Goal: Information Seeking & Learning: Check status

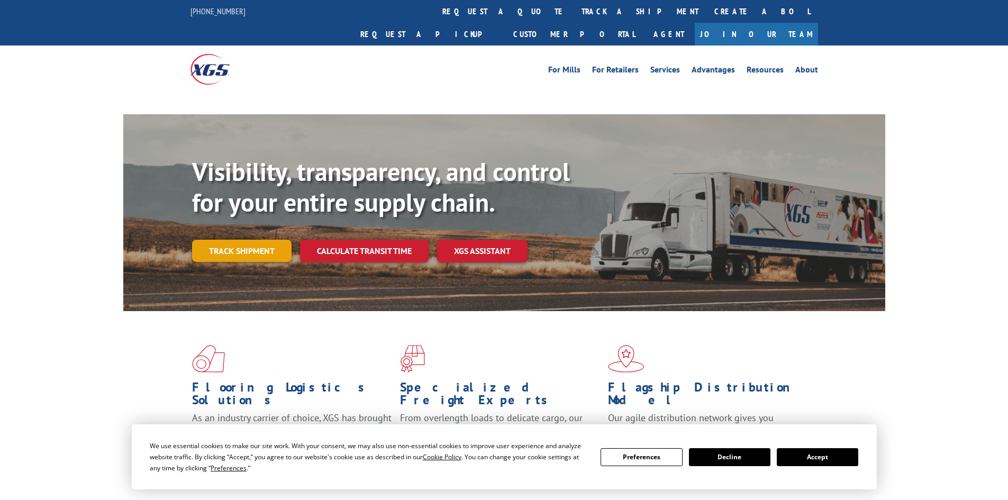
click at [262, 240] on link "Track shipment" at bounding box center [241, 251] width 99 height 22
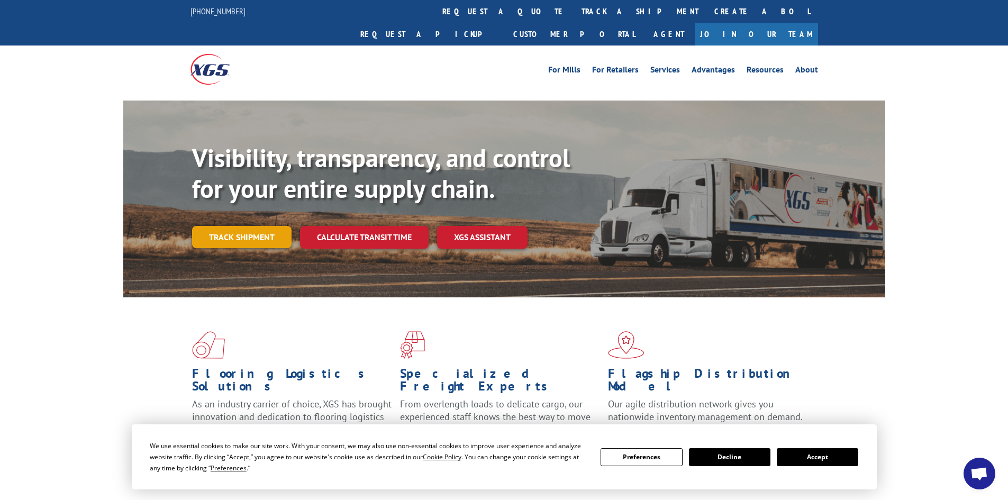
click at [248, 226] on link "Track shipment" at bounding box center [241, 237] width 99 height 22
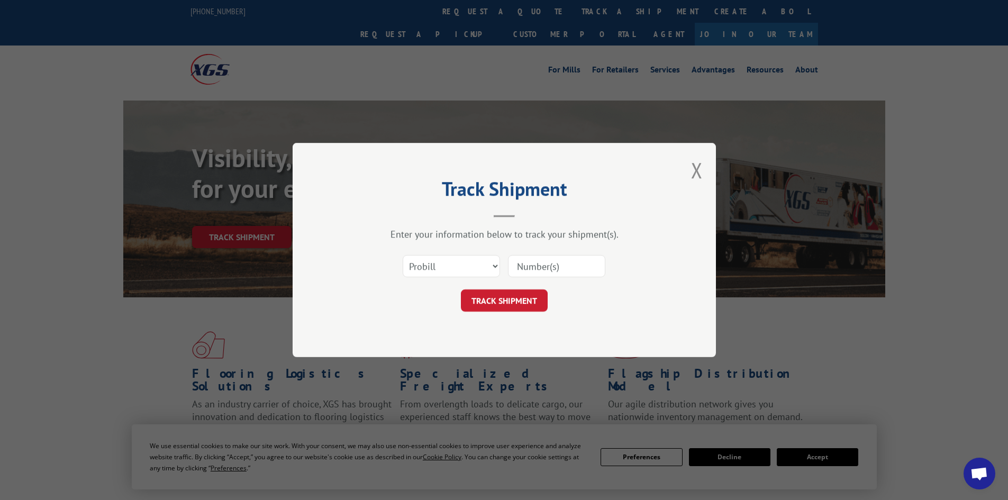
click at [557, 275] on input at bounding box center [556, 266] width 97 height 22
paste input "17523366"
type input "17523366"
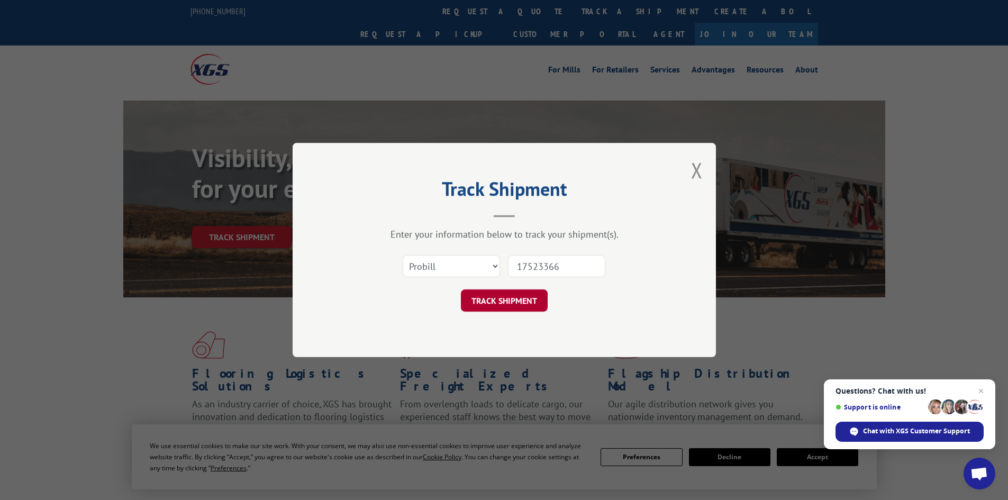
click at [535, 297] on button "TRACK SHIPMENT" at bounding box center [504, 300] width 87 height 22
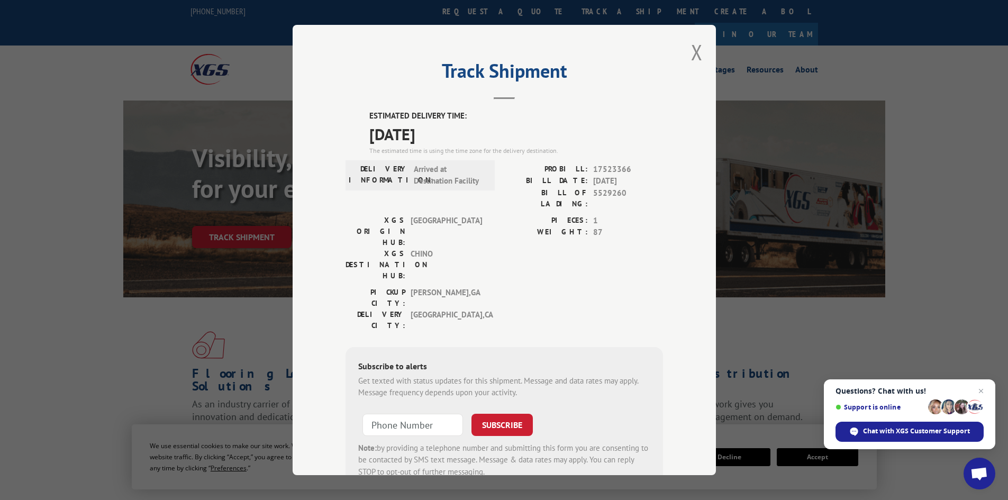
click at [609, 189] on span "5529260" at bounding box center [628, 198] width 70 height 22
click at [625, 159] on div "ESTIMATED DELIVERY TIME: [DATE] The estimated time is using the time zone for t…" at bounding box center [504, 300] width 317 height 380
click at [696, 50] on button "Close modal" at bounding box center [697, 52] width 12 height 28
